Goal: Transaction & Acquisition: Purchase product/service

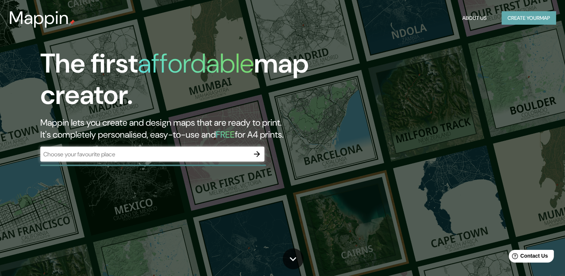
click at [532, 16] on button "Create your map" at bounding box center [529, 18] width 55 height 14
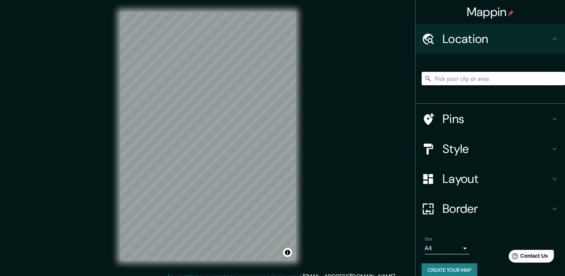
click at [459, 83] on input "Pick your city or area" at bounding box center [493, 78] width 143 height 13
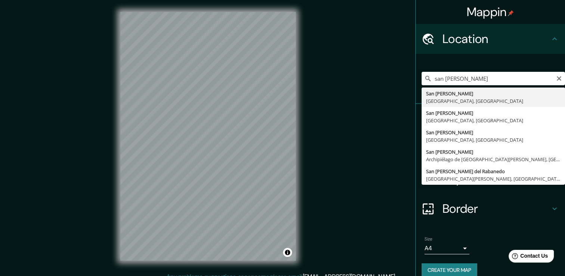
type input "[GEOGRAPHIC_DATA][PERSON_NAME], [GEOGRAPHIC_DATA], [GEOGRAPHIC_DATA]"
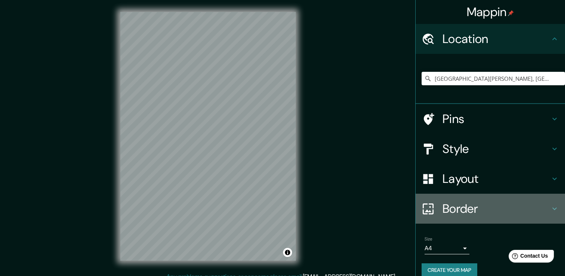
click at [466, 207] on h4 "Border" at bounding box center [497, 208] width 108 height 15
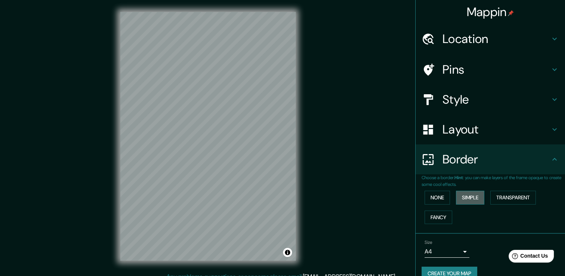
click at [462, 197] on button "Simple" at bounding box center [470, 198] width 28 height 14
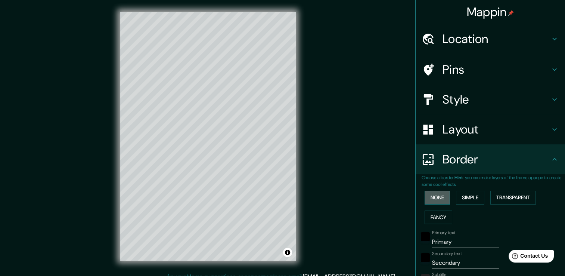
click at [429, 200] on button "None" at bounding box center [437, 198] width 25 height 14
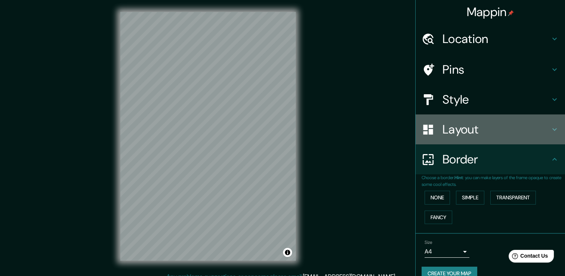
click at [467, 129] on h4 "Layout" at bounding box center [497, 129] width 108 height 15
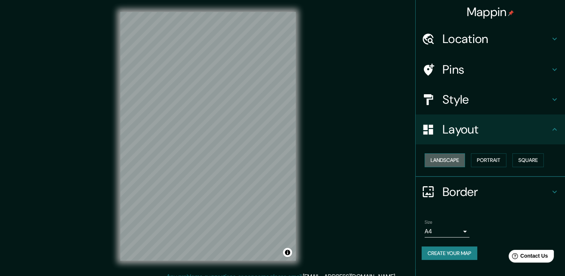
click at [454, 163] on button "Landscape" at bounding box center [445, 160] width 40 height 14
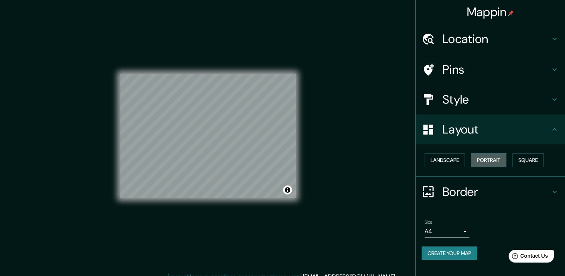
click at [486, 160] on button "Portrait" at bounding box center [488, 160] width 35 height 14
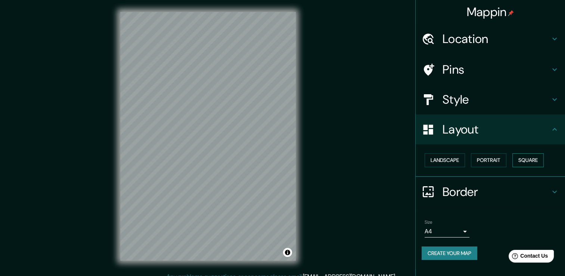
click at [536, 160] on button "Square" at bounding box center [528, 160] width 31 height 14
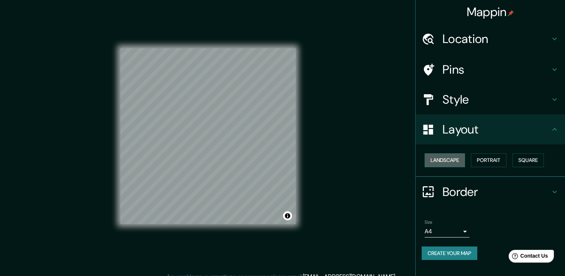
click at [447, 162] on button "Landscape" at bounding box center [445, 160] width 40 height 14
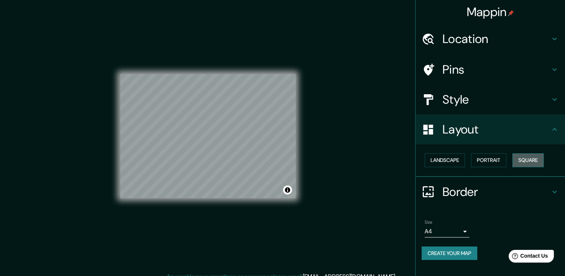
click at [538, 162] on button "Square" at bounding box center [528, 160] width 31 height 14
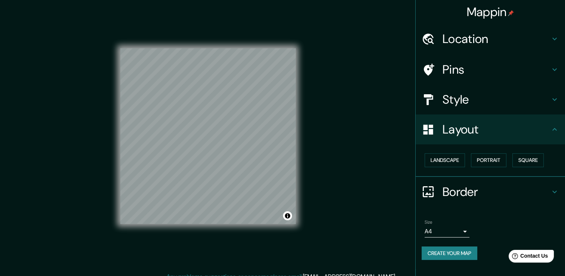
click at [341, 171] on div "Mappin Location [GEOGRAPHIC_DATA][PERSON_NAME], [GEOGRAPHIC_DATA], [GEOGRAPHIC_…" at bounding box center [282, 142] width 565 height 284
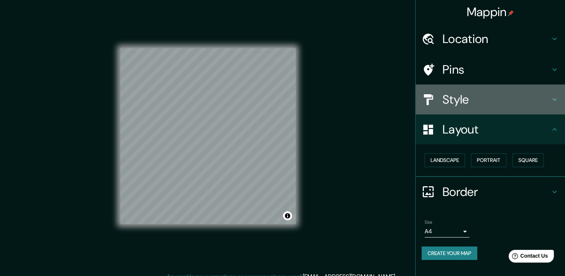
click at [453, 96] on h4 "Style" at bounding box center [497, 99] width 108 height 15
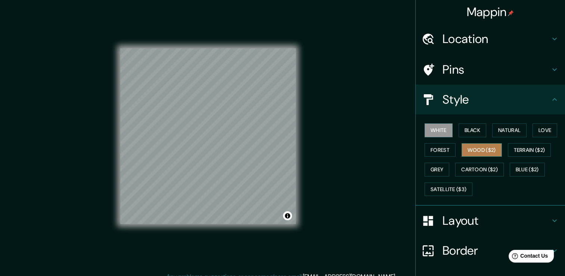
click at [475, 151] on button "Wood ($2)" at bounding box center [482, 150] width 40 height 14
click at [429, 134] on button "White" at bounding box center [439, 130] width 28 height 14
click at [526, 152] on button "Terrain ($2)" at bounding box center [529, 150] width 43 height 14
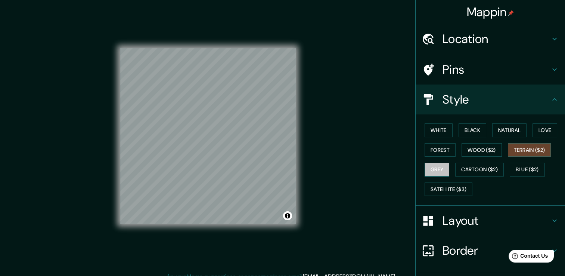
click at [435, 173] on button "Grey" at bounding box center [437, 170] width 25 height 14
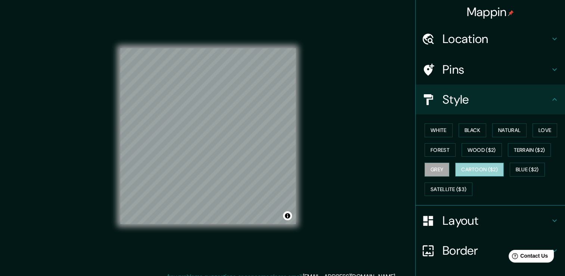
click at [469, 173] on button "Cartoon ($2)" at bounding box center [479, 170] width 49 height 14
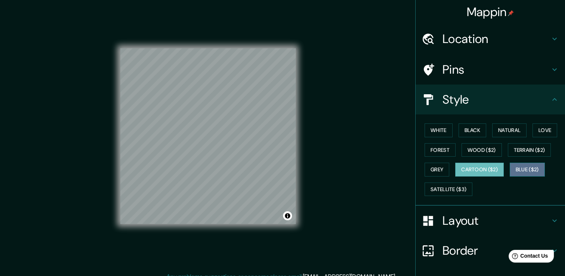
click at [517, 168] on button "Blue ($2)" at bounding box center [527, 170] width 35 height 14
click at [484, 172] on button "Cartoon ($2)" at bounding box center [479, 170] width 49 height 14
drag, startPoint x: 200, startPoint y: 178, endPoint x: 200, endPoint y: 173, distance: 4.5
click at [200, 173] on div at bounding box center [200, 175] width 6 height 6
click at [442, 186] on button "Satellite ($3)" at bounding box center [449, 189] width 48 height 14
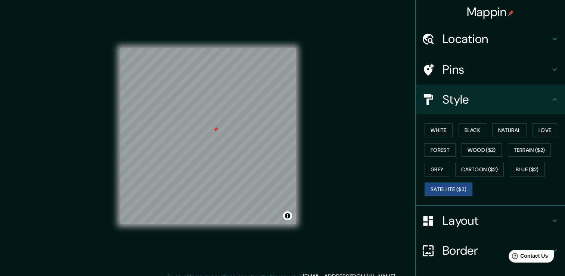
click at [217, 129] on div at bounding box center [216, 129] width 6 height 6
click at [471, 153] on button "Wood ($2)" at bounding box center [482, 150] width 40 height 14
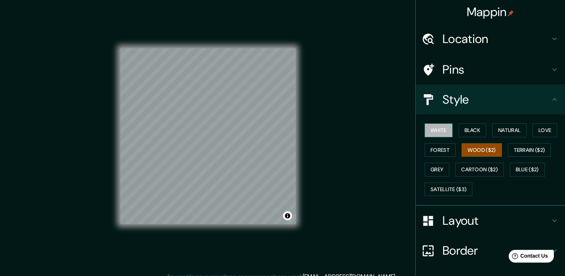
click at [431, 130] on button "White" at bounding box center [439, 130] width 28 height 14
click at [474, 130] on button "Black" at bounding box center [473, 130] width 28 height 14
click at [436, 133] on button "White" at bounding box center [439, 130] width 28 height 14
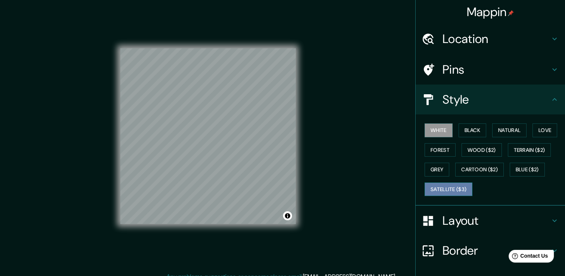
click at [438, 187] on button "Satellite ($3)" at bounding box center [449, 189] width 48 height 14
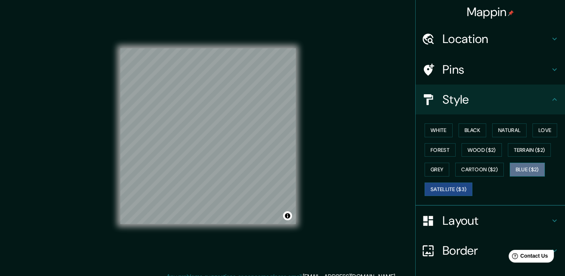
click at [520, 170] on button "Blue ($2)" at bounding box center [527, 170] width 35 height 14
click at [447, 188] on button "Satellite ($3)" at bounding box center [449, 189] width 48 height 14
click at [438, 171] on button "Grey" at bounding box center [437, 170] width 25 height 14
click at [450, 188] on button "Satellite ($3)" at bounding box center [449, 189] width 48 height 14
click at [522, 169] on button "Blue ($2)" at bounding box center [527, 170] width 35 height 14
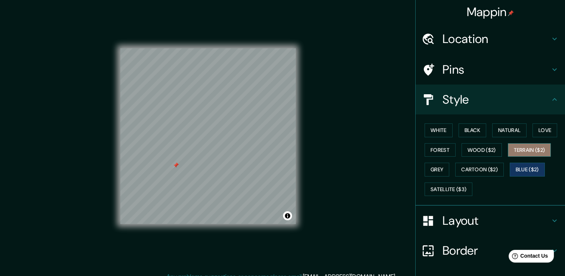
click at [529, 148] on button "Terrain ($2)" at bounding box center [529, 150] width 43 height 14
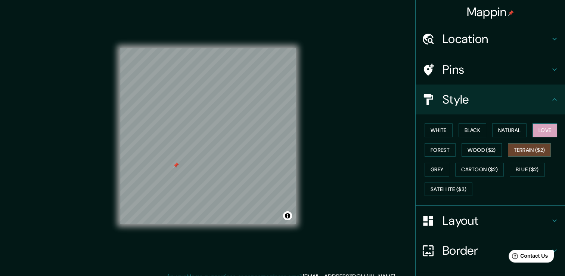
click at [545, 131] on button "Love" at bounding box center [545, 130] width 25 height 14
click at [500, 128] on button "Natural" at bounding box center [509, 130] width 34 height 14
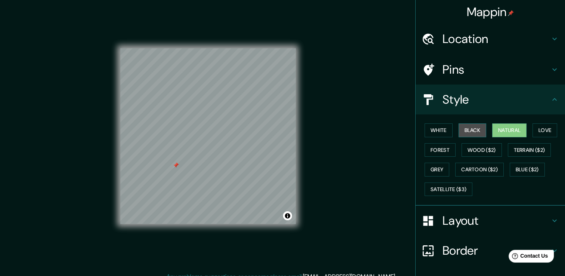
click at [466, 126] on button "Black" at bounding box center [473, 130] width 28 height 14
click at [500, 125] on button "Natural" at bounding box center [509, 130] width 34 height 14
click at [432, 126] on button "White" at bounding box center [439, 130] width 28 height 14
click at [500, 127] on button "Natural" at bounding box center [509, 130] width 34 height 14
click at [441, 191] on button "Satellite ($3)" at bounding box center [449, 189] width 48 height 14
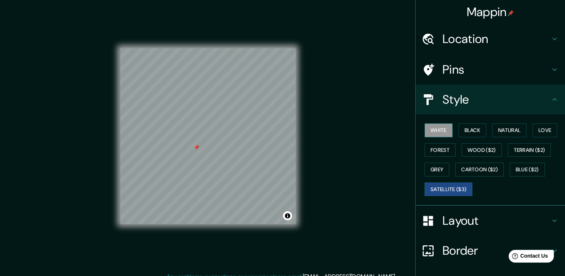
click at [433, 131] on button "White" at bounding box center [439, 130] width 28 height 14
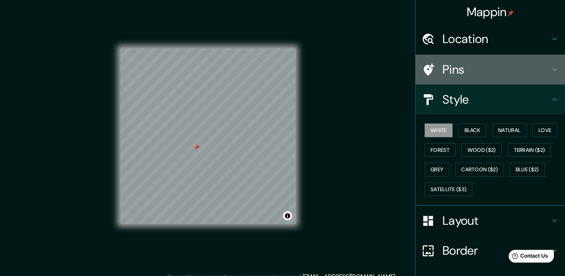
click at [445, 69] on h4 "Pins" at bounding box center [497, 69] width 108 height 15
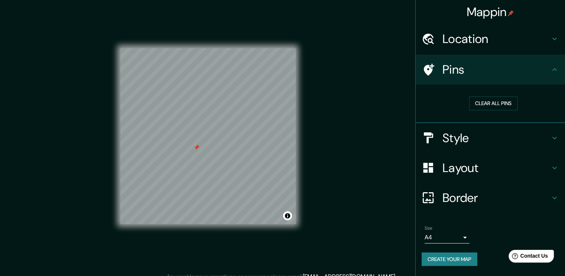
scroll to position [8, 0]
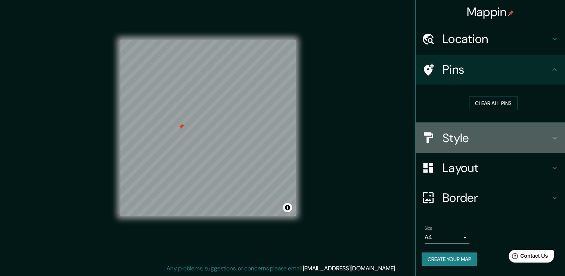
click at [460, 145] on div "Style" at bounding box center [490, 138] width 149 height 30
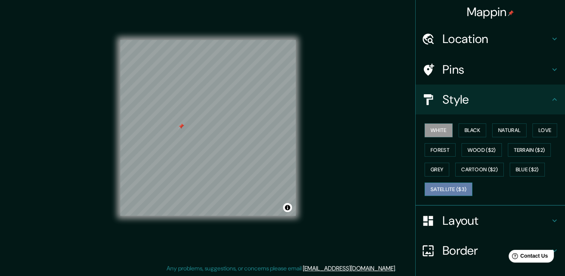
click at [445, 189] on button "Satellite ($3)" at bounding box center [449, 189] width 48 height 14
click at [433, 129] on button "White" at bounding box center [439, 130] width 28 height 14
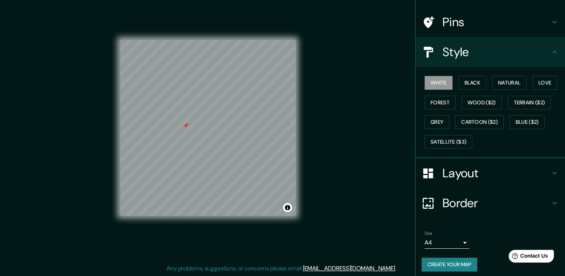
scroll to position [49, 0]
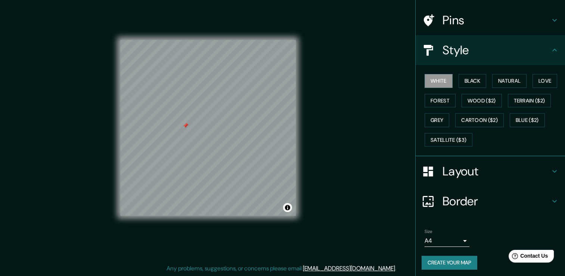
click at [464, 175] on h4 "Layout" at bounding box center [497, 171] width 108 height 15
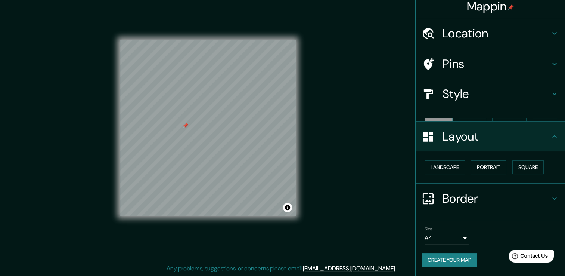
scroll to position [0, 0]
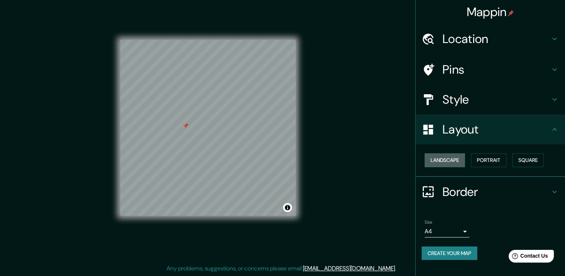
click at [451, 159] on button "Landscape" at bounding box center [445, 160] width 40 height 14
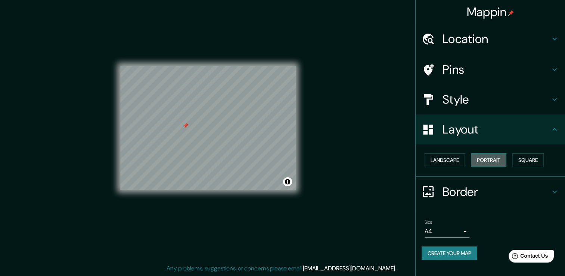
click at [482, 158] on button "Portrait" at bounding box center [488, 160] width 35 height 14
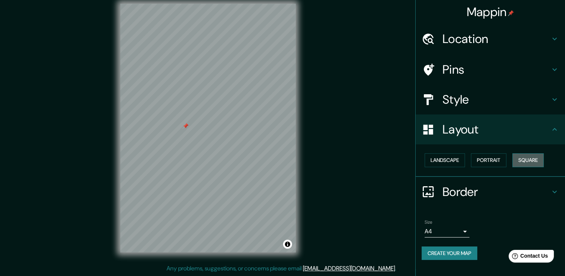
click at [532, 156] on button "Square" at bounding box center [528, 160] width 31 height 14
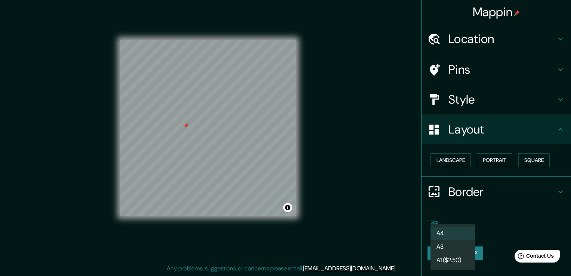
click at [467, 229] on body "Mappin Location [GEOGRAPHIC_DATA][PERSON_NAME], [GEOGRAPHIC_DATA], [GEOGRAPHIC_…" at bounding box center [285, 130] width 571 height 276
click at [459, 243] on li "A3" at bounding box center [452, 246] width 45 height 13
click at [461, 230] on body "Mappin Location [GEOGRAPHIC_DATA][PERSON_NAME], [GEOGRAPHIC_DATA], [GEOGRAPHIC_…" at bounding box center [285, 130] width 571 height 276
click at [452, 234] on li "A4" at bounding box center [452, 232] width 45 height 13
type input "single"
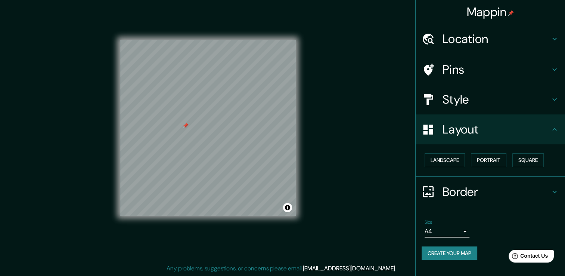
click at [462, 256] on button "Create your map" at bounding box center [450, 253] width 56 height 14
click at [185, 124] on div at bounding box center [186, 126] width 6 height 6
